Goal: Find specific page/section

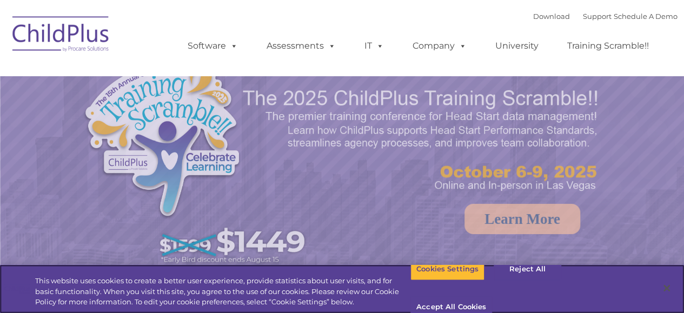
select select "MEDIUM"
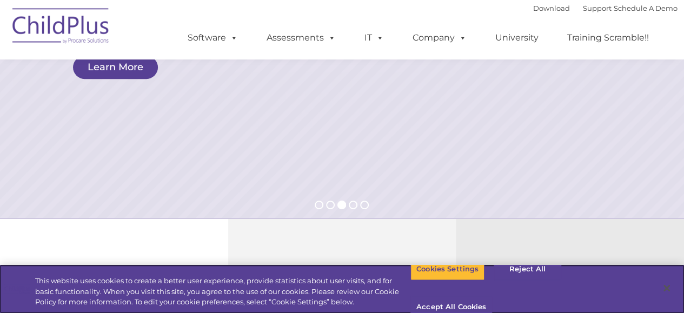
scroll to position [185, 0]
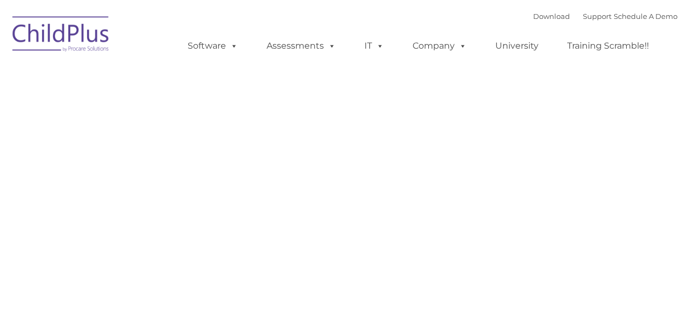
type input ""
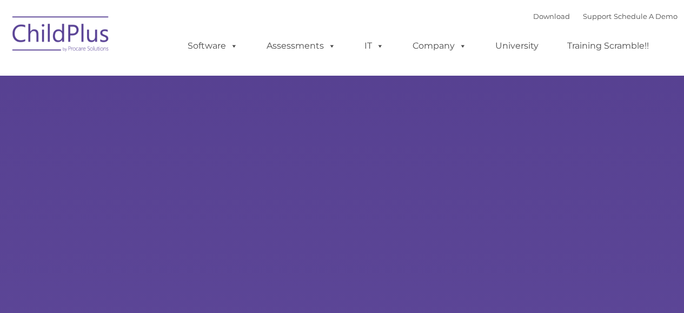
type input ""
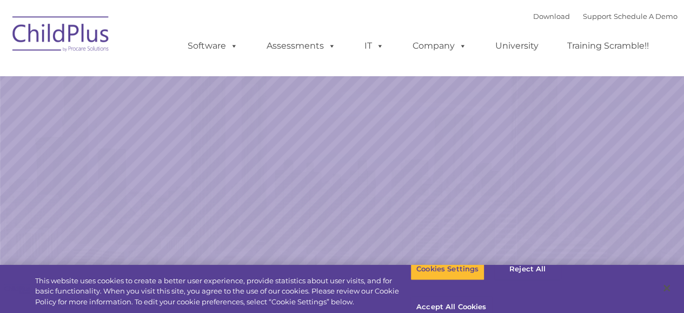
select select "MEDIUM"
